Goal: Find specific page/section: Find specific page/section

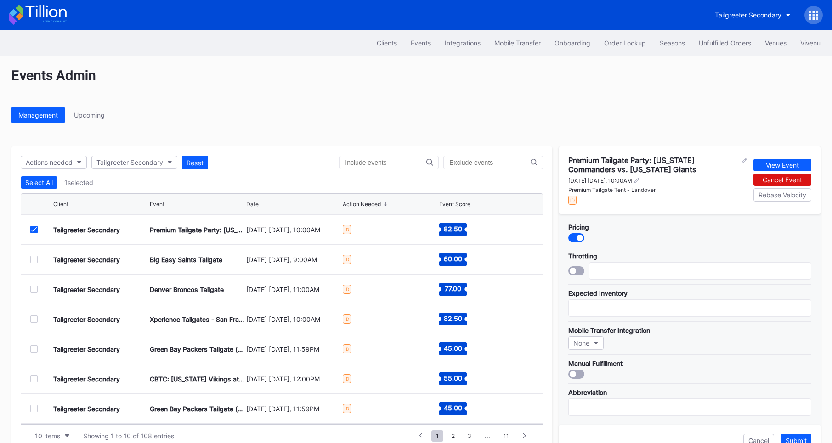
scroll to position [22, 0]
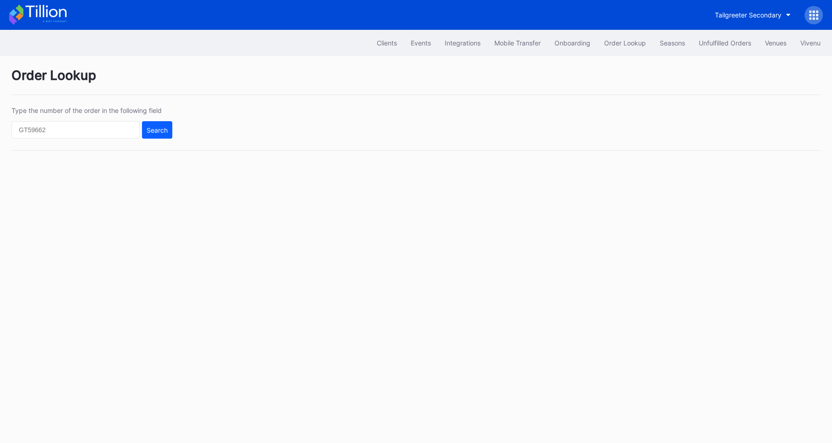
click at [41, 14] on icon at bounding box center [37, 15] width 57 height 20
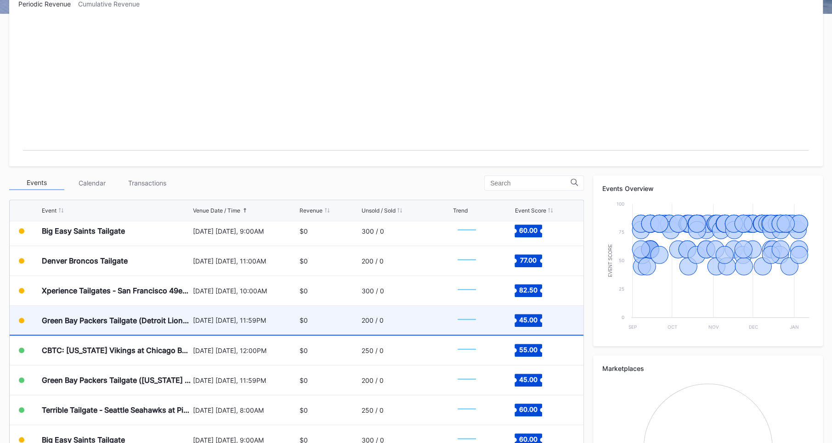
scroll to position [56, 0]
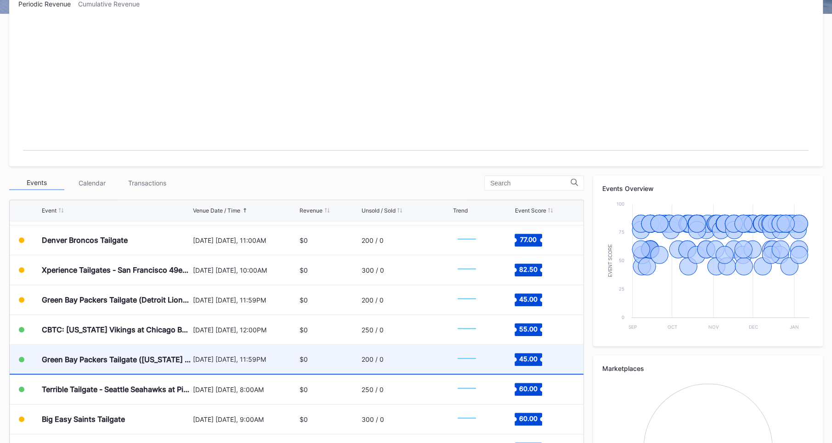
click at [94, 355] on div "Green Bay Packers Tailgate ([US_STATE] Commanders at Green Bay Packers)" at bounding box center [116, 359] width 149 height 9
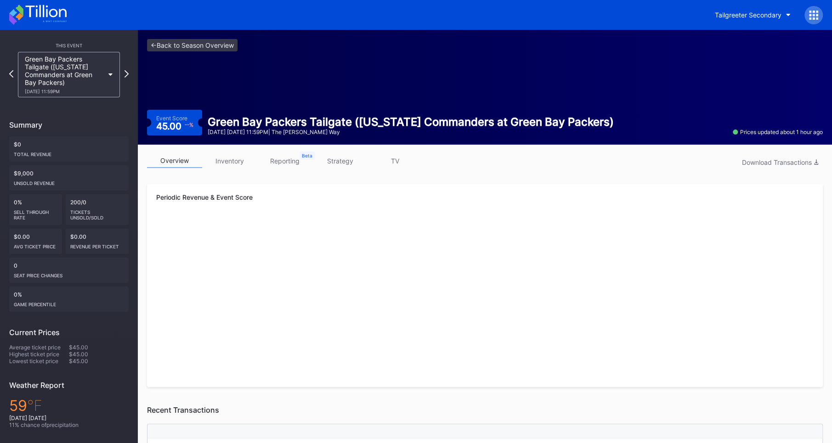
click at [236, 160] on link "inventory" at bounding box center [229, 161] width 55 height 14
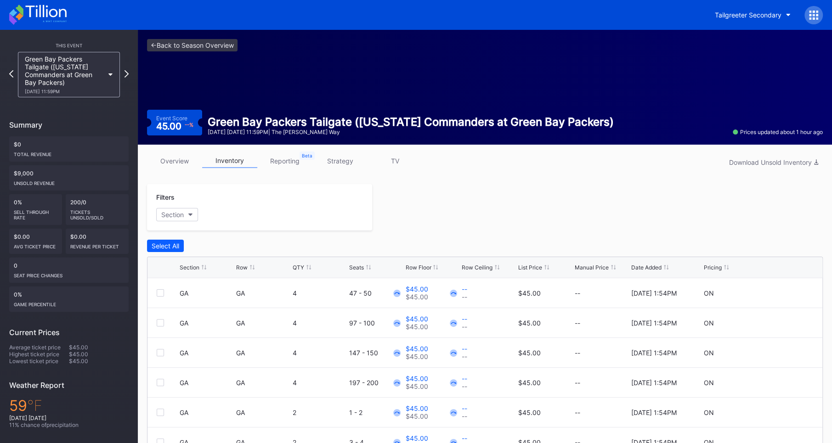
click at [368, 266] on icon at bounding box center [368, 267] width 5 height 5
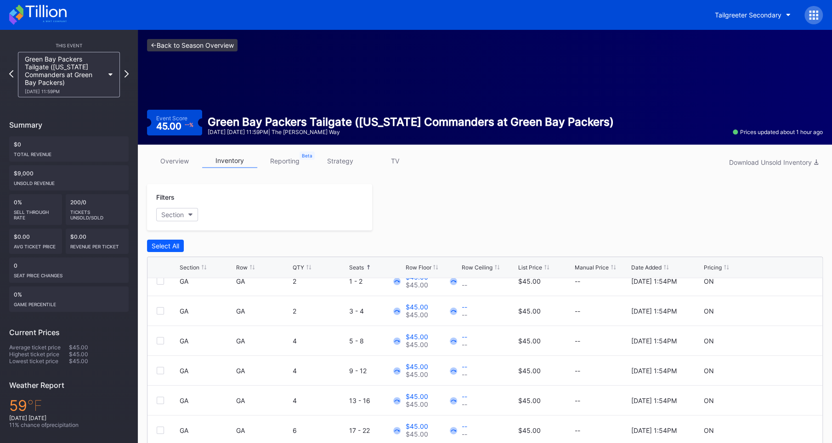
click at [191, 47] on link "<- Back to Season Overview" at bounding box center [192, 45] width 90 height 12
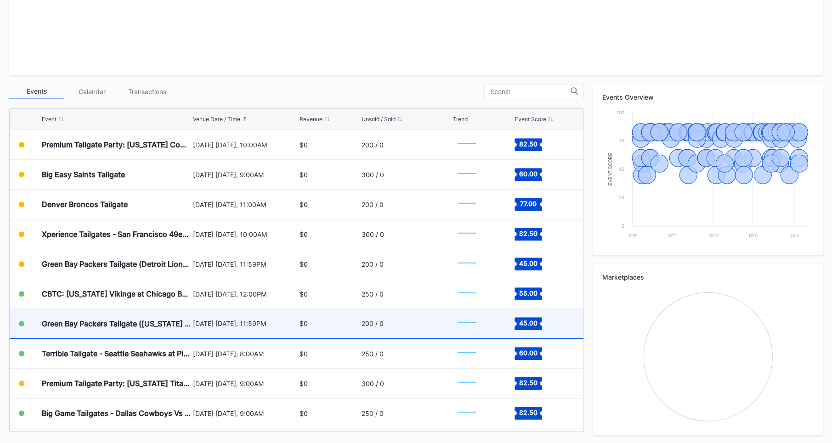
scroll to position [11, 0]
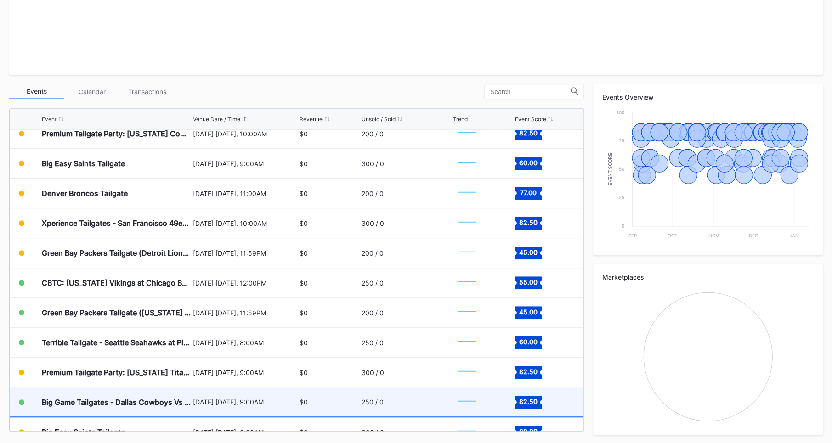
click at [100, 395] on div "Big Game Tailgates - Dallas Cowboys Vs [US_STATE] Giants Tailgate" at bounding box center [116, 402] width 149 height 29
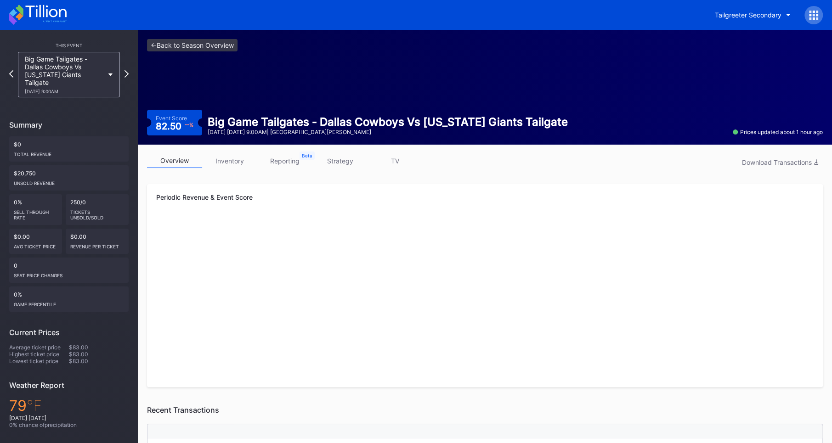
click at [241, 167] on link "inventory" at bounding box center [229, 161] width 55 height 14
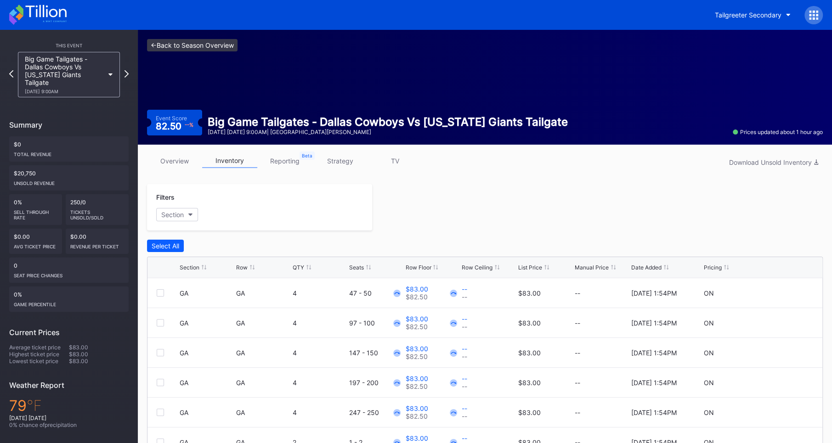
click at [167, 43] on link "<- Back to Season Overview" at bounding box center [192, 45] width 90 height 12
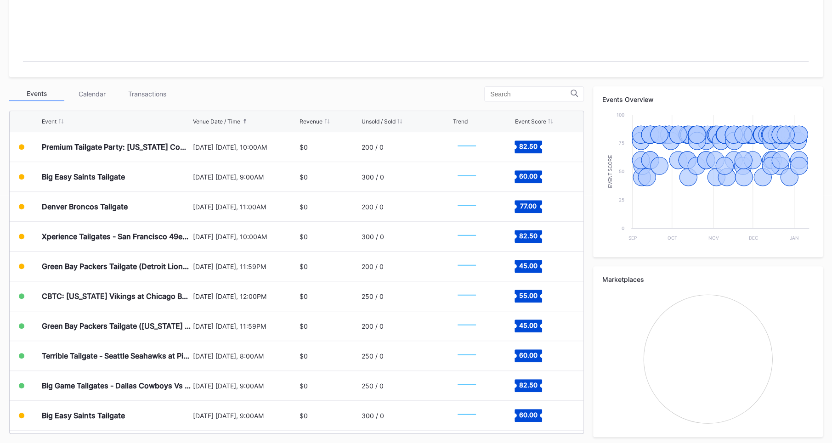
scroll to position [250, 0]
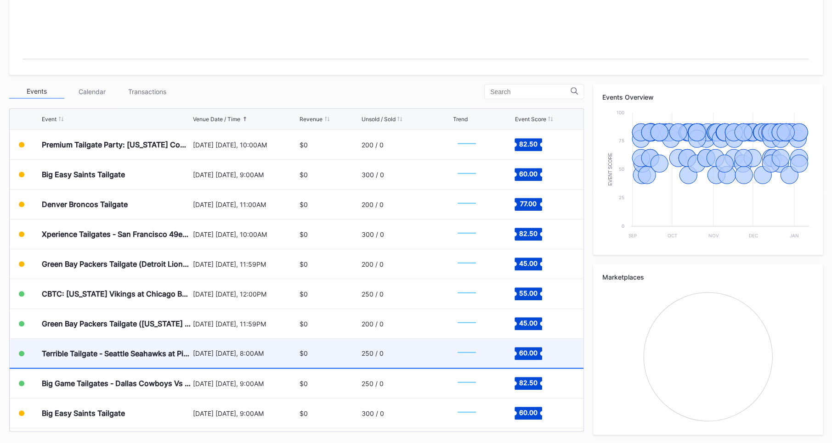
click at [253, 358] on div "[DATE] [DATE], 8:00AM" at bounding box center [245, 353] width 104 height 29
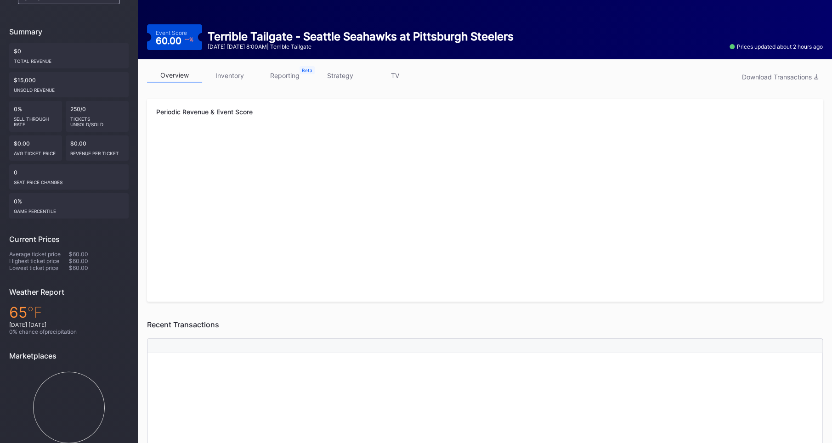
scroll to position [86, 0]
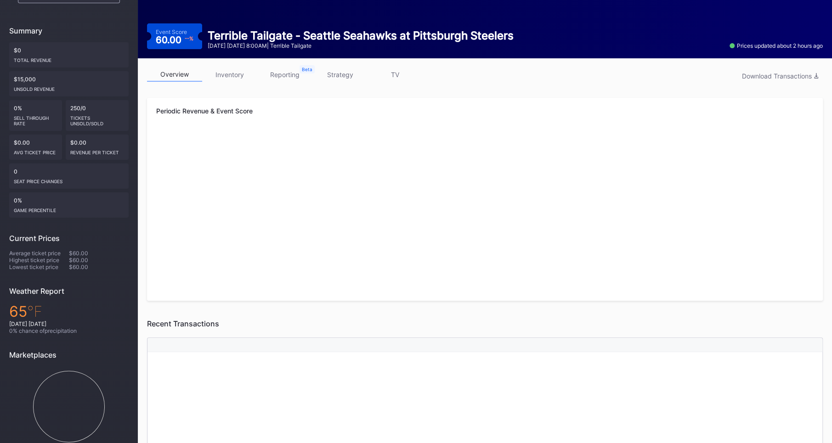
click at [236, 77] on link "inventory" at bounding box center [229, 74] width 55 height 14
